Goal: Information Seeking & Learning: Learn about a topic

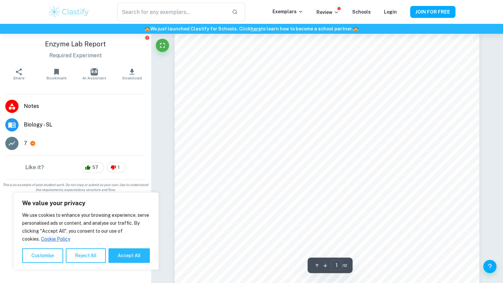
scroll to position [98, 0]
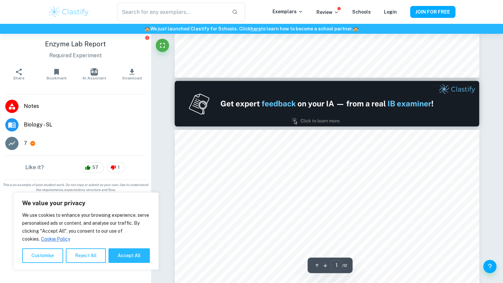
type input "2"
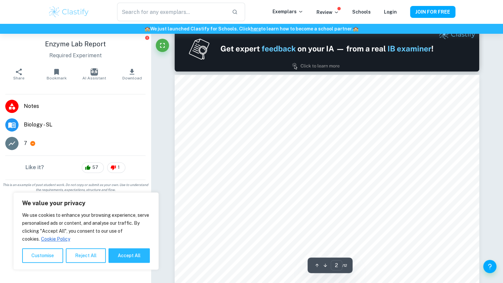
scroll to position [450, 0]
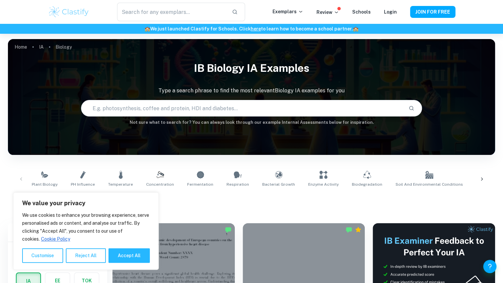
scroll to position [198, 0]
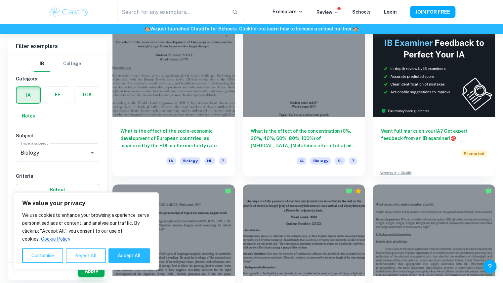
click at [95, 257] on button "Reject All" at bounding box center [86, 255] width 40 height 15
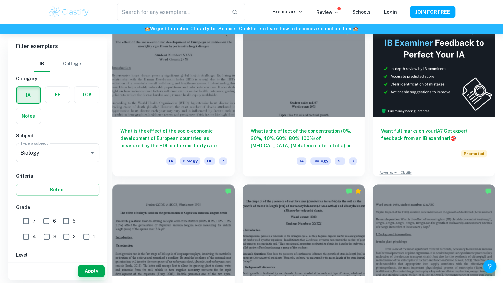
click at [26, 222] on input "7" at bounding box center [26, 220] width 13 height 13
checkbox input "true"
click at [89, 266] on button "Apply" at bounding box center [91, 271] width 26 height 12
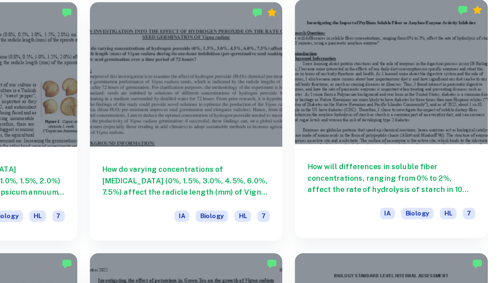
scroll to position [1448, 0]
click at [449, 107] on div at bounding box center [434, 92] width 122 height 92
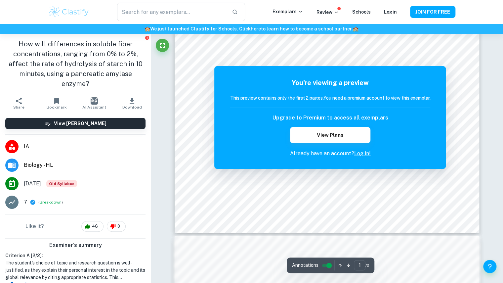
scroll to position [238, 0]
click at [360, 153] on link "Log in!" at bounding box center [362, 153] width 17 height 6
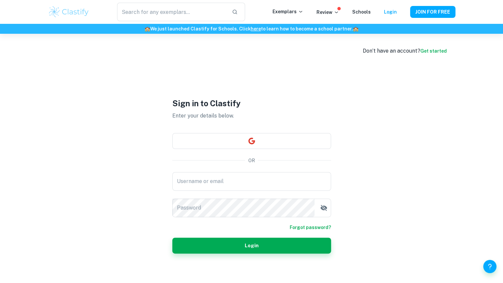
click at [360, 153] on div "Don’t have an account? Get started Sign in to Clastify Enter your details below…" at bounding box center [251, 175] width 423 height 283
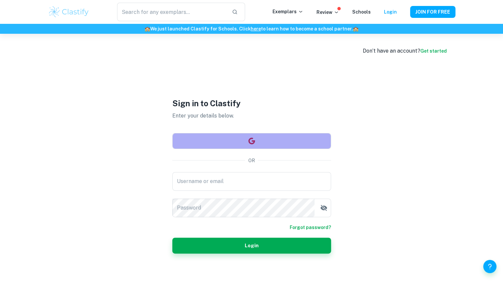
click at [278, 146] on button "button" at bounding box center [251, 141] width 159 height 16
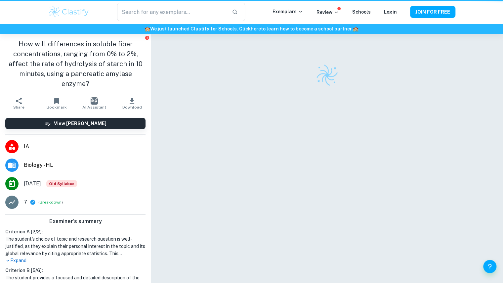
scroll to position [34, 0]
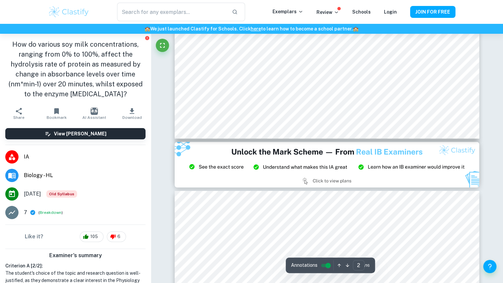
type input "3"
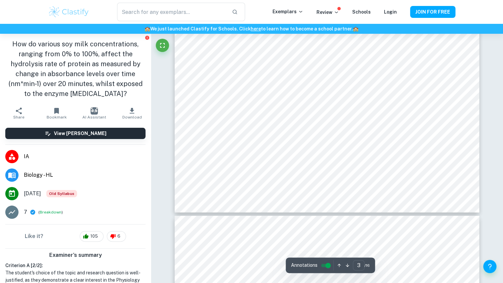
scroll to position [1115, 0]
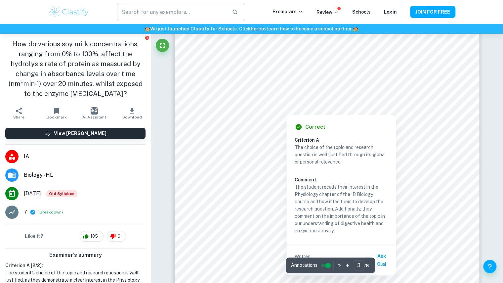
scroll to position [909, 0]
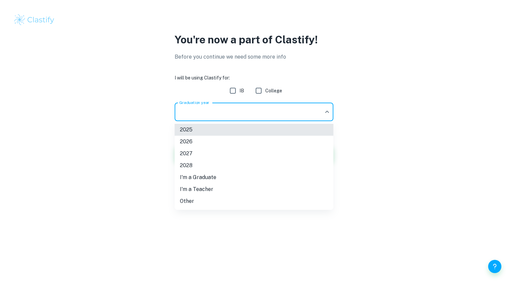
click at [282, 112] on body "We value your privacy We use cookies to enhance your browsing experience, serve…" at bounding box center [254, 141] width 508 height 283
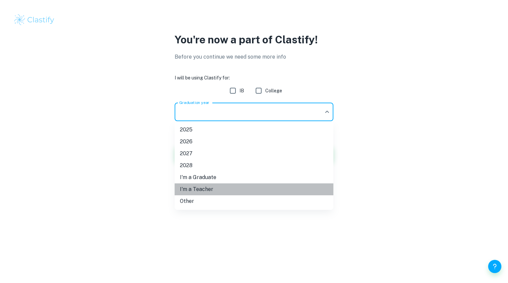
click at [209, 189] on li "I'm a Teacher" at bounding box center [254, 189] width 159 height 12
type input "Teacher"
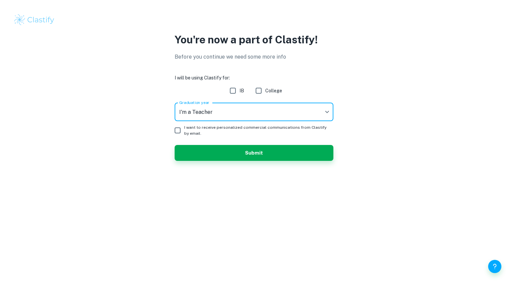
click at [235, 89] on input "IB" at bounding box center [232, 90] width 13 height 13
checkbox input "true"
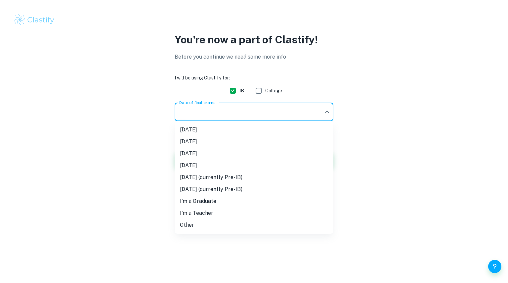
click at [219, 116] on body "We value your privacy We use cookies to enhance your browsing experience, serve…" at bounding box center [254, 141] width 508 height 283
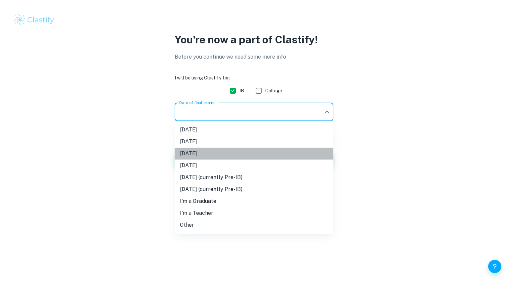
click at [214, 157] on li "May 2026" at bounding box center [254, 153] width 159 height 12
type input "M26"
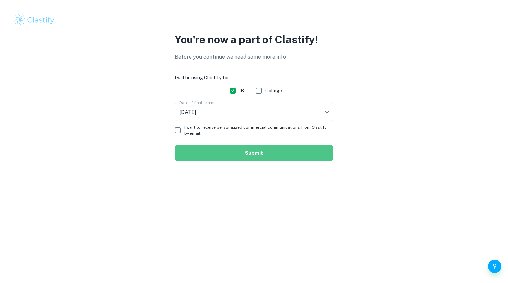
click at [212, 152] on button "Submit" at bounding box center [254, 153] width 159 height 16
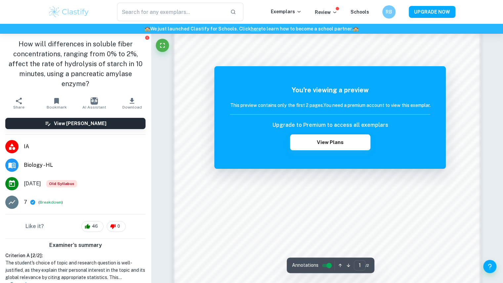
scroll to position [667, 0]
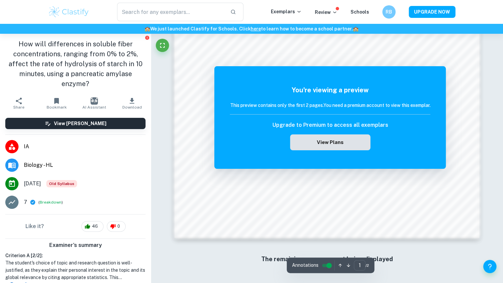
click at [335, 144] on button "View Plans" at bounding box center [330, 142] width 80 height 16
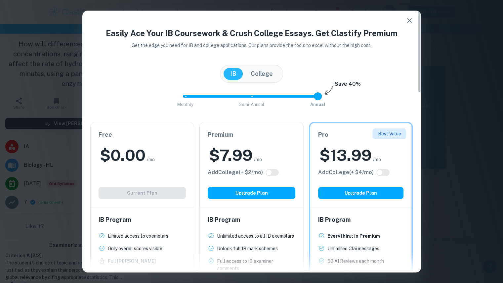
click at [169, 182] on div "Free $ 0.00 /mo Add College (+ $ 2 /mo) Current Plan" at bounding box center [142, 164] width 103 height 85
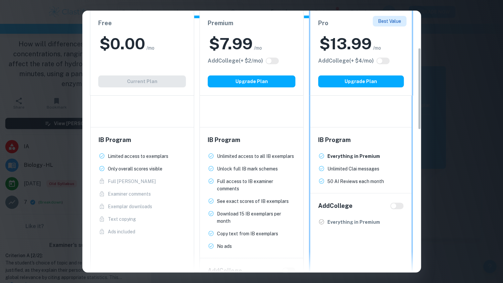
scroll to position [119, 0]
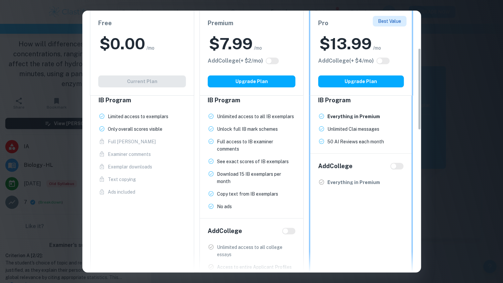
click at [258, 211] on div "IB Program Unlimited access to all IB exemplars New! Unlock full IB mark scheme…" at bounding box center [251, 153] width 103 height 130
click at [436, 28] on div "Easily Ace Your IB Coursework & Crush College Essays. Get Clastify Premium Get …" at bounding box center [251, 141] width 503 height 283
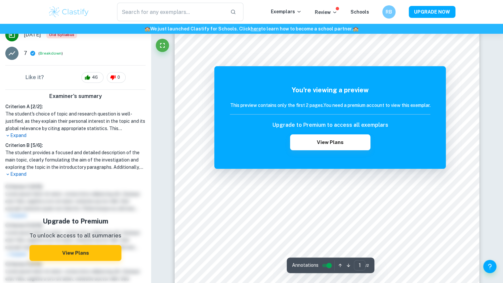
scroll to position [0, 0]
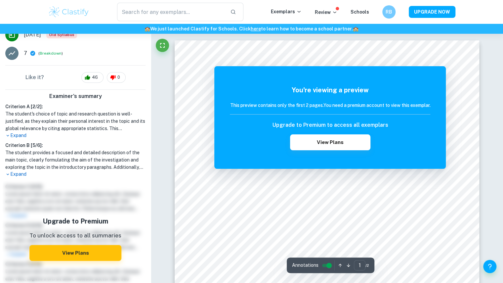
click at [409, 89] on h5 "You're viewing a preview" at bounding box center [330, 90] width 200 height 10
